Goal: Task Accomplishment & Management: Check status

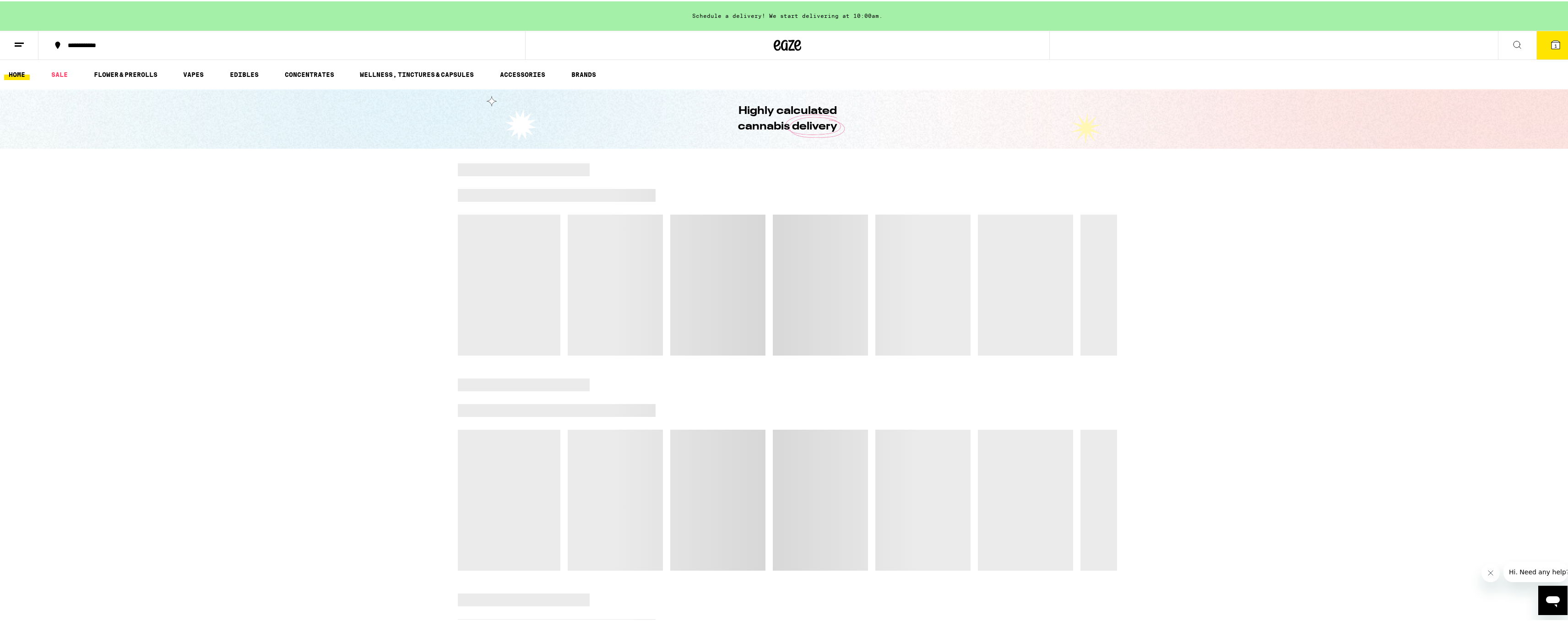
click at [22, 47] on icon at bounding box center [19, 43] width 11 height 11
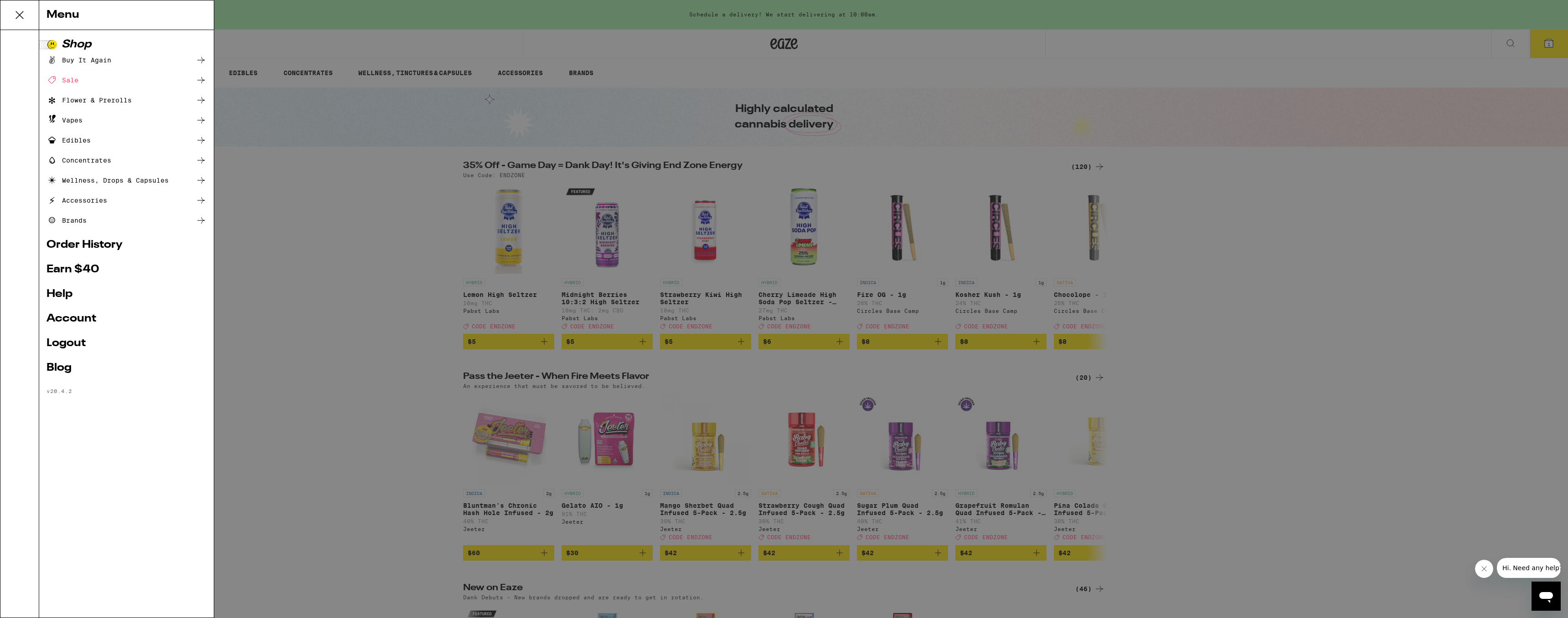
click at [76, 323] on link "Account" at bounding box center [126, 319] width 160 height 11
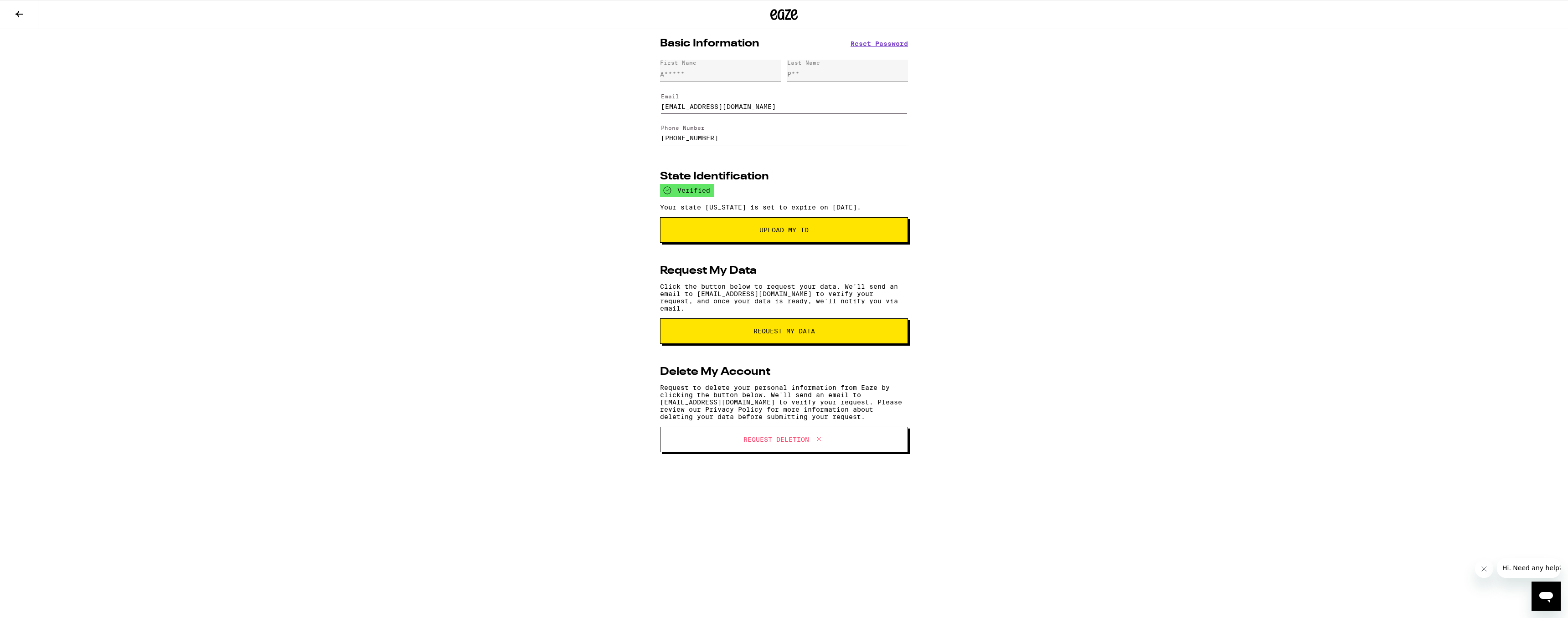
drag, startPoint x: 76, startPoint y: 244, endPoint x: 84, endPoint y: 242, distance: 8.2
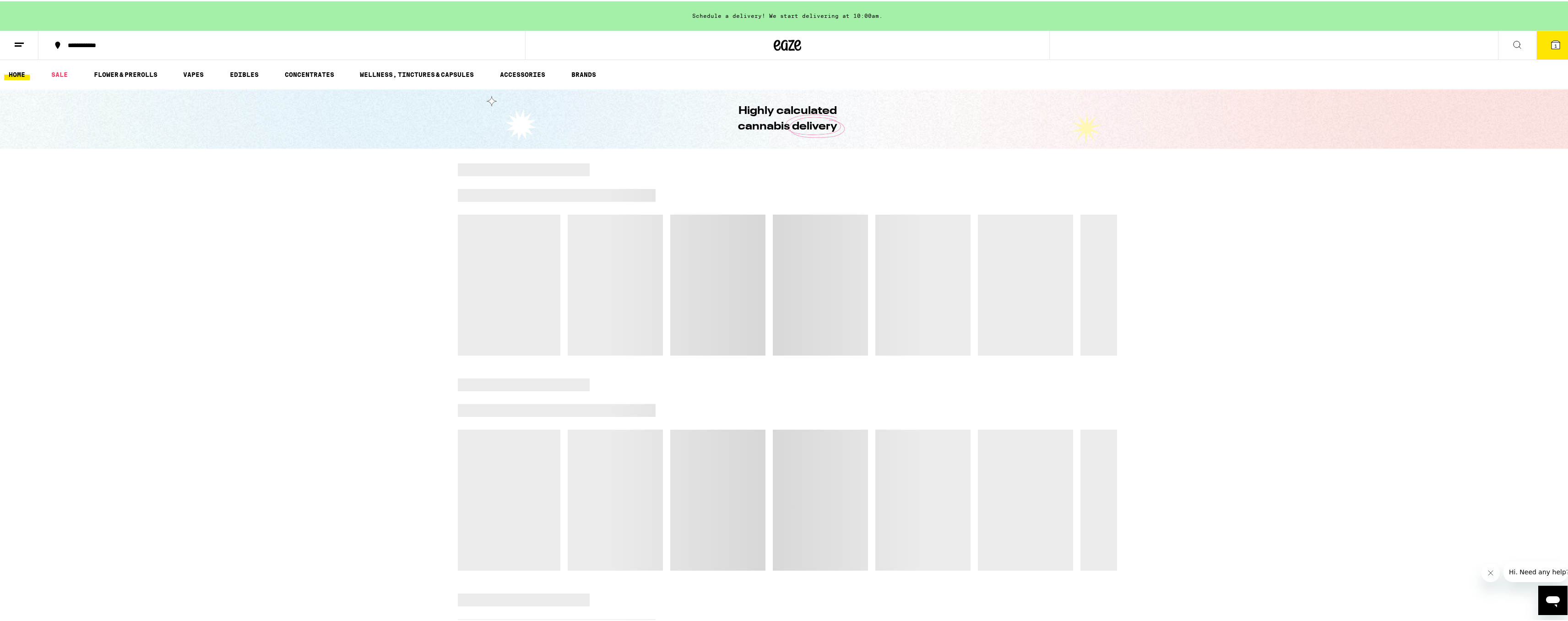
click at [16, 42] on line at bounding box center [19, 42] width 9 height 0
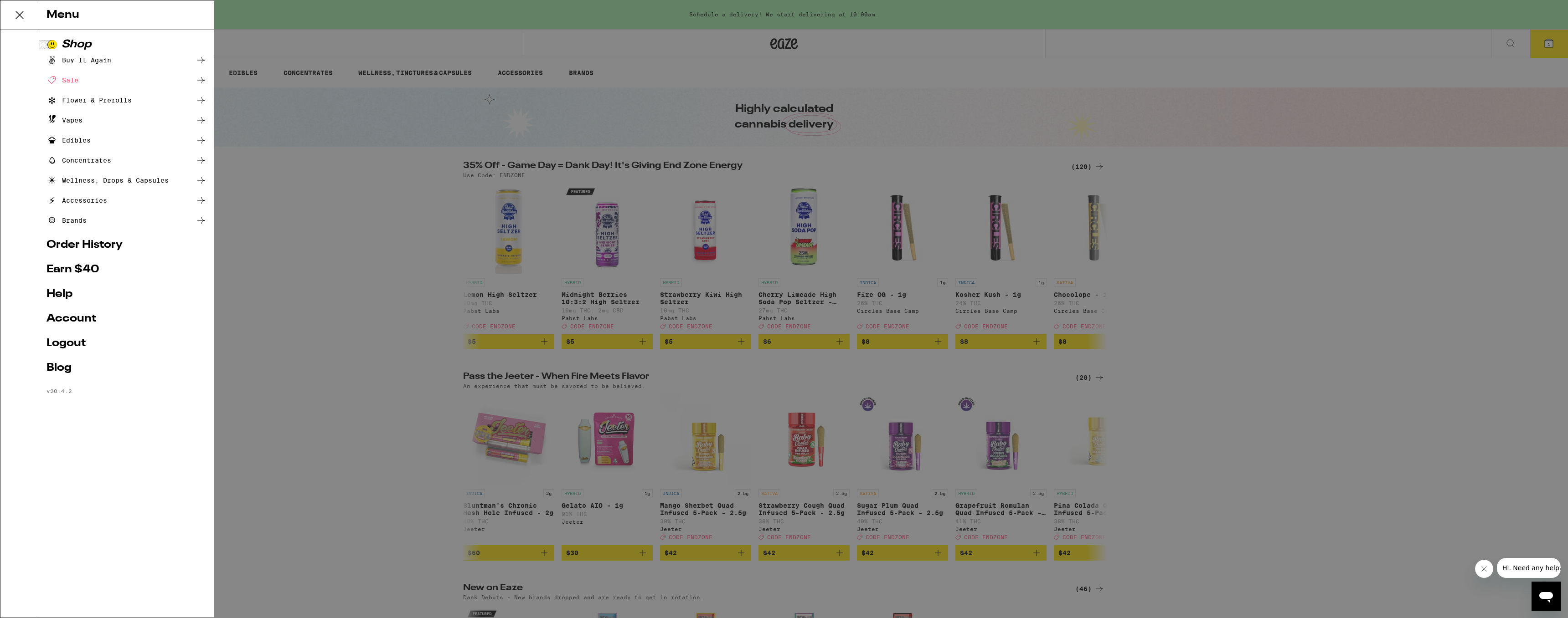
click at [77, 248] on link "Order History" at bounding box center [126, 245] width 160 height 11
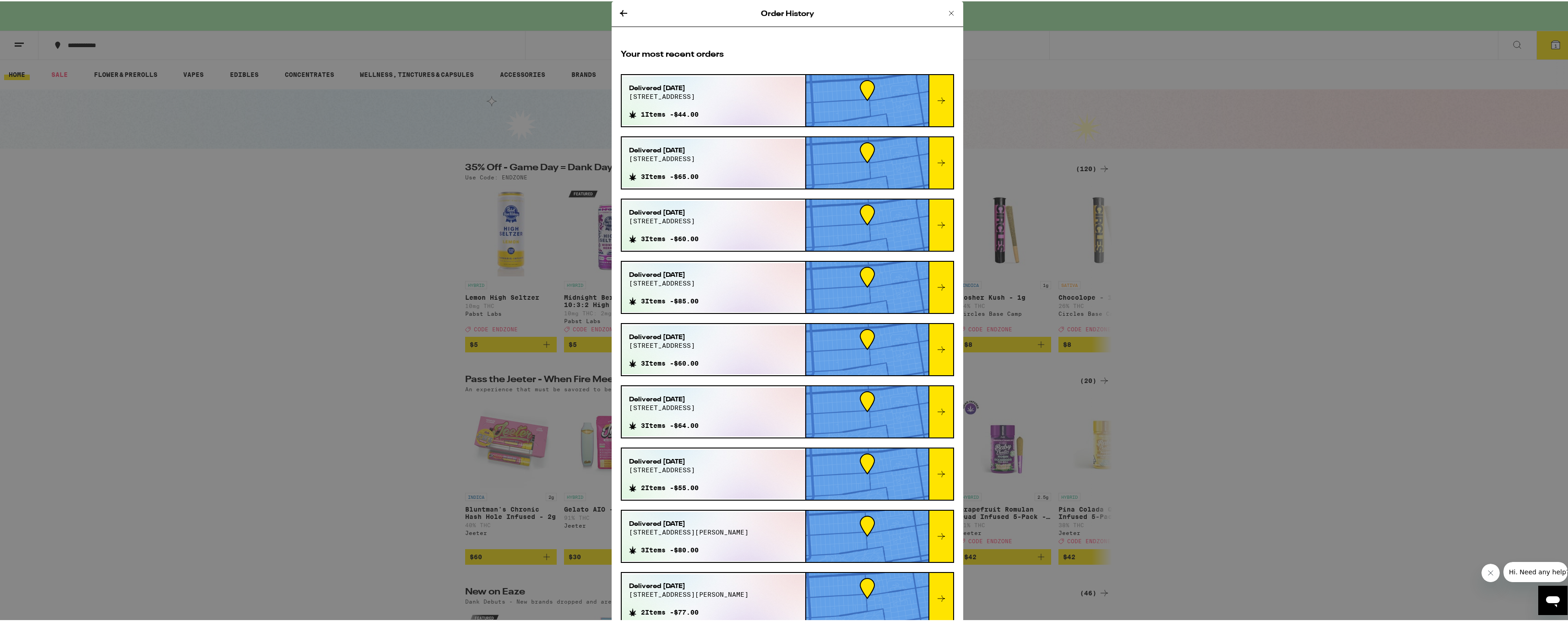
click at [936, 95] on icon at bounding box center [941, 99] width 11 height 11
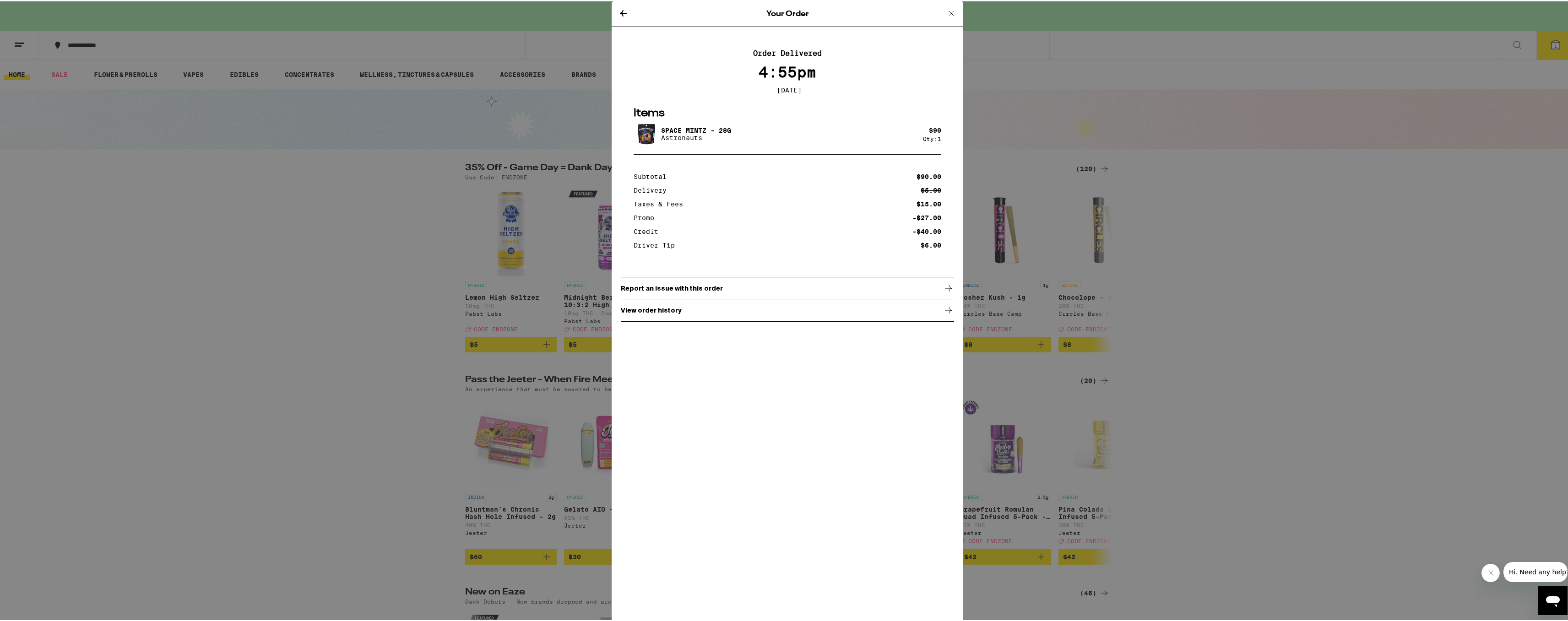
click at [1318, 439] on div "Your Order Order Delivered 4:55pm [DATE] Items Space [PERSON_NAME] - 28g Astron…" at bounding box center [787, 310] width 1575 height 621
